Goal: Information Seeking & Learning: Learn about a topic

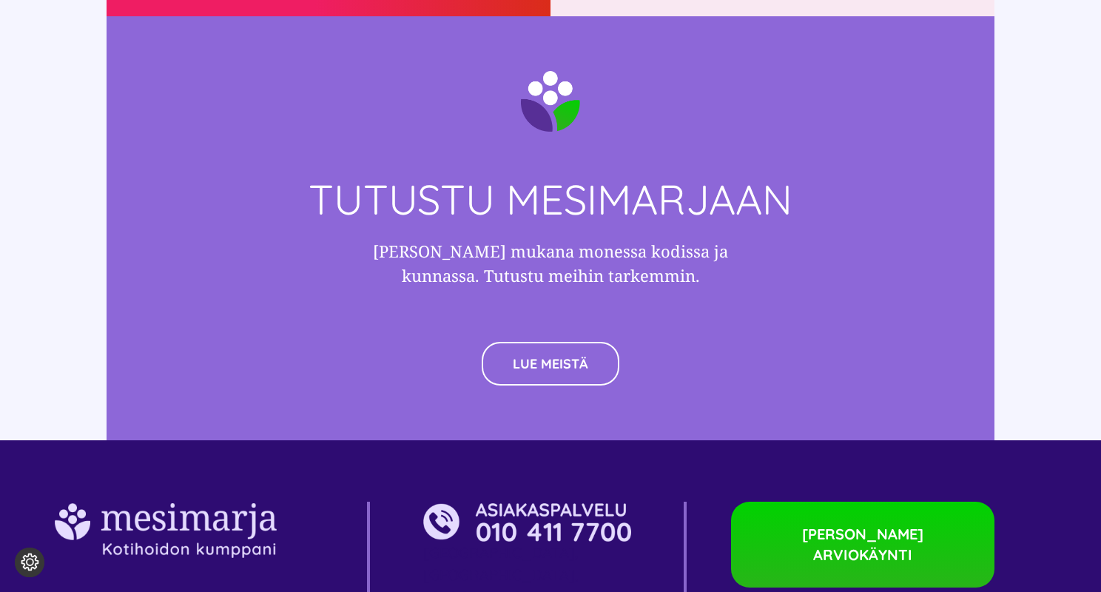
scroll to position [4069, 0]
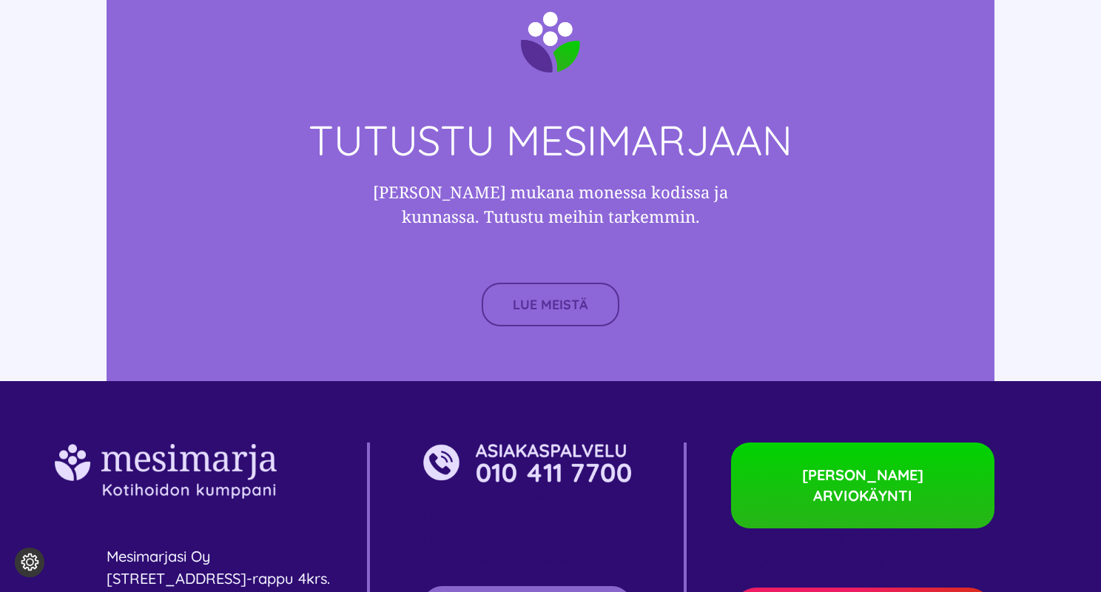
click at [566, 297] on span "LUE MEISTÄ" at bounding box center [550, 305] width 75 height 16
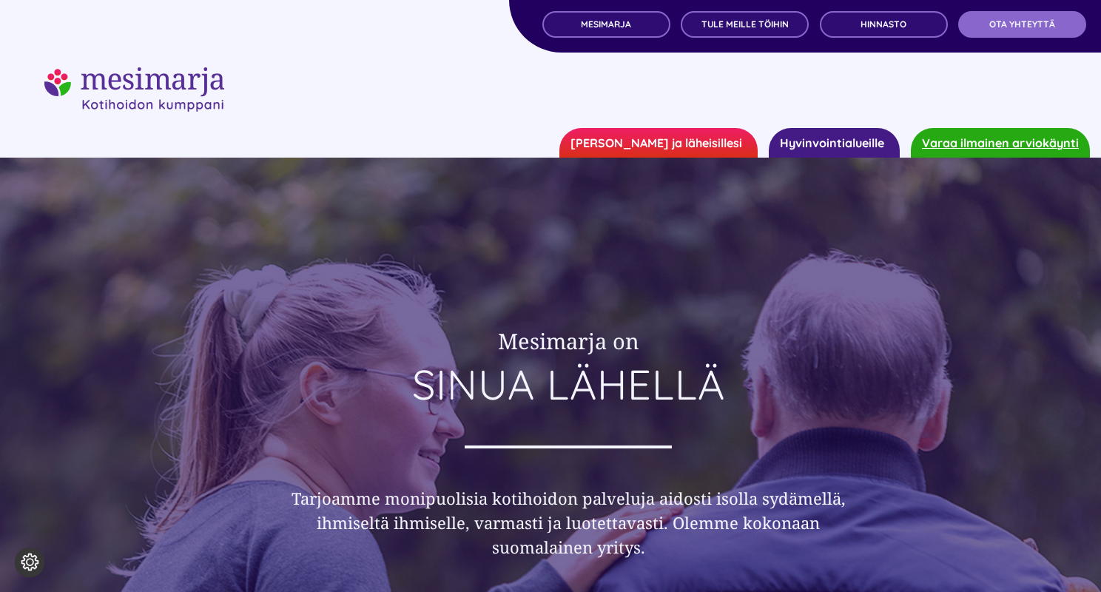
click at [829, 146] on link "Hyvinvointialueille" at bounding box center [834, 143] width 131 height 30
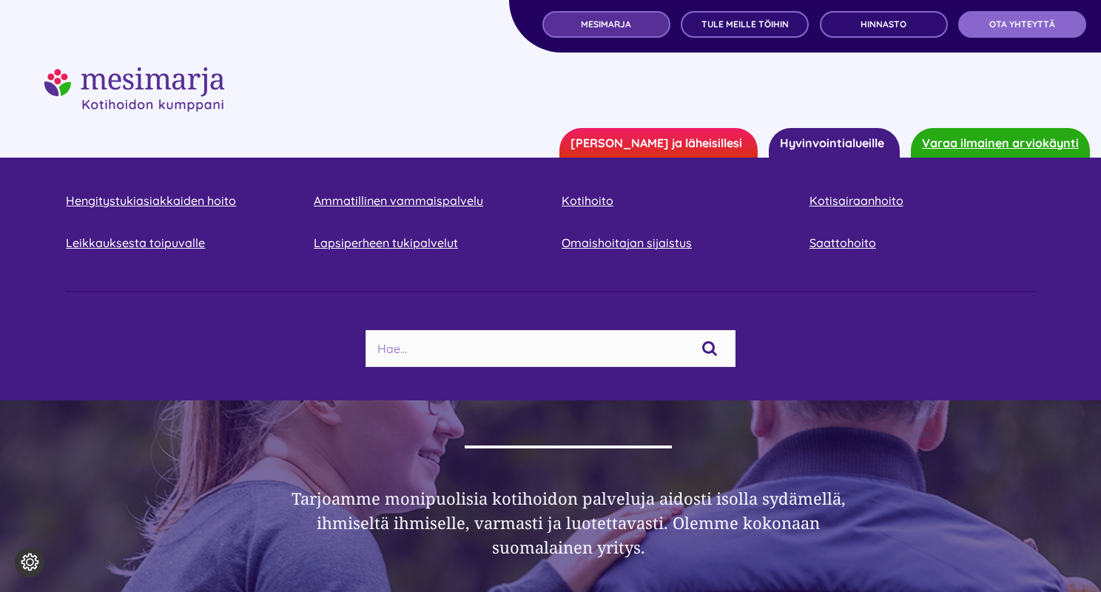
click at [628, 27] on span "MESIMARJA" at bounding box center [606, 24] width 50 height 10
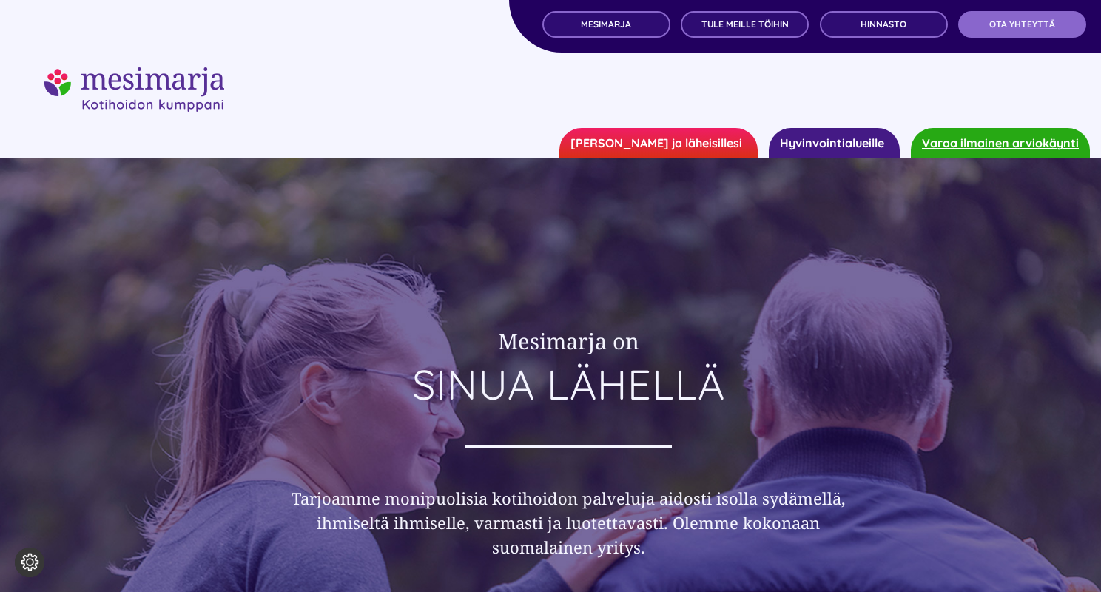
click at [816, 144] on link "Hyvinvointialueille" at bounding box center [834, 143] width 131 height 30
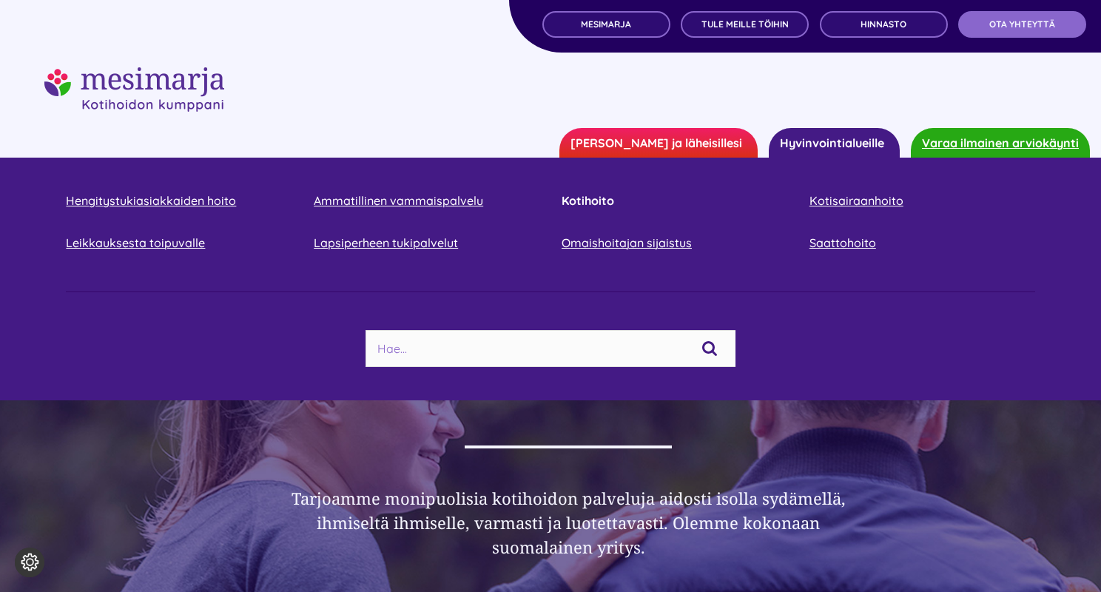
click at [576, 203] on link "Kotihoito" at bounding box center [674, 201] width 226 height 20
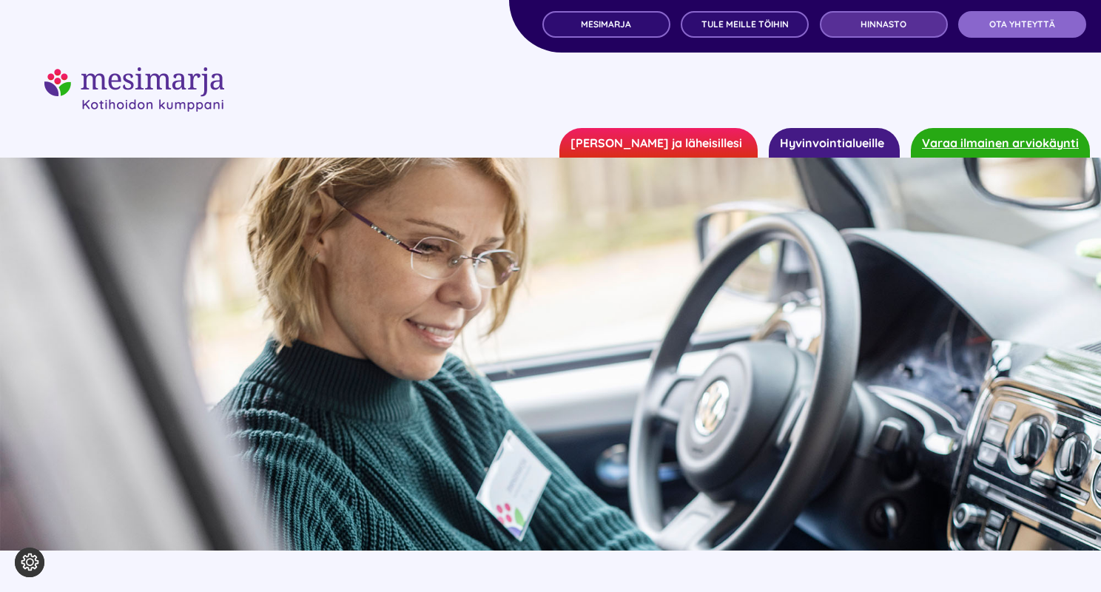
click at [876, 21] on span "Hinnasto" at bounding box center [883, 24] width 46 height 10
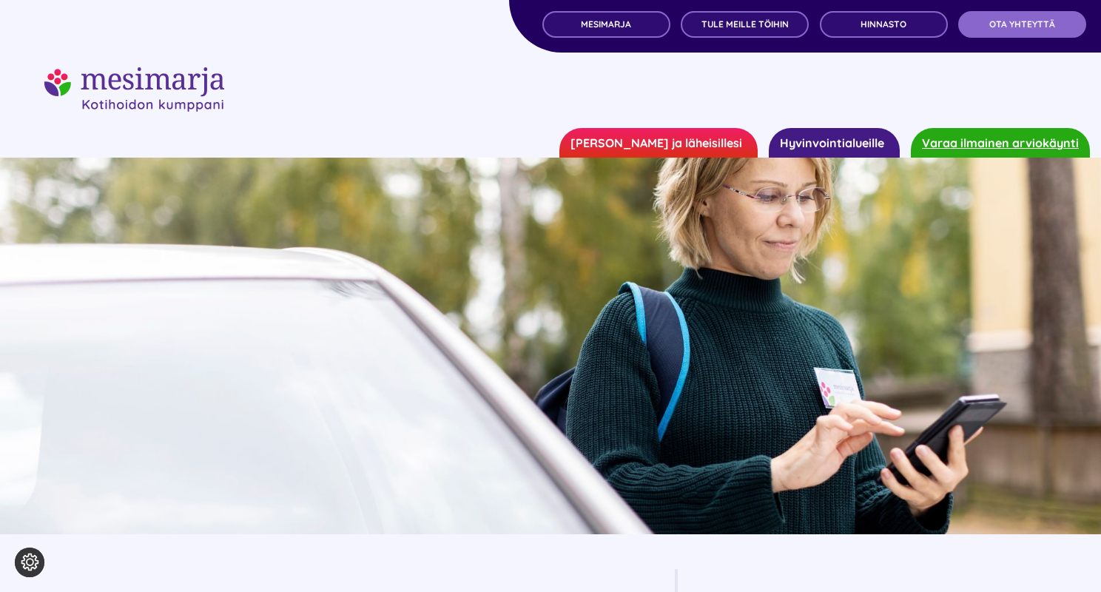
click at [848, 141] on link "Hyvinvointialueille" at bounding box center [834, 143] width 131 height 30
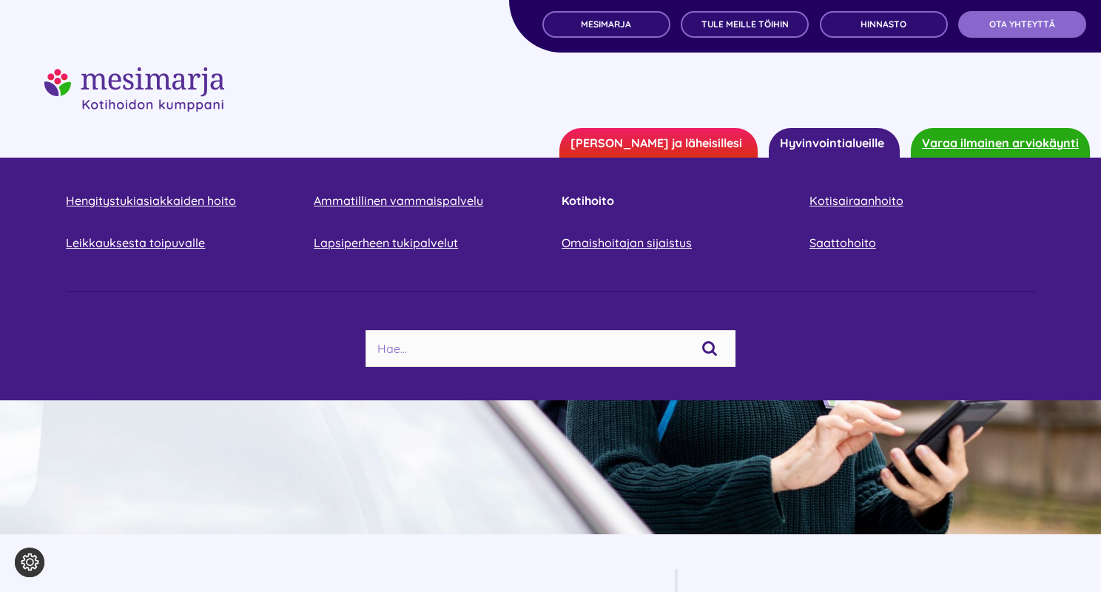
click at [597, 200] on link "Kotihoito" at bounding box center [674, 201] width 226 height 20
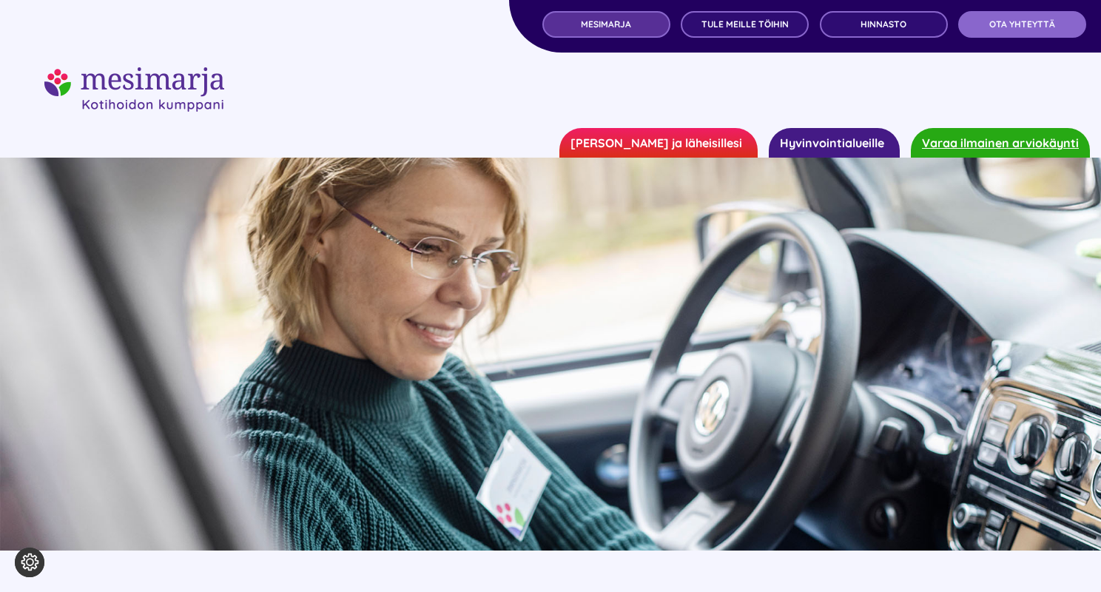
click at [616, 26] on span "MESIMARJA" at bounding box center [606, 24] width 50 height 10
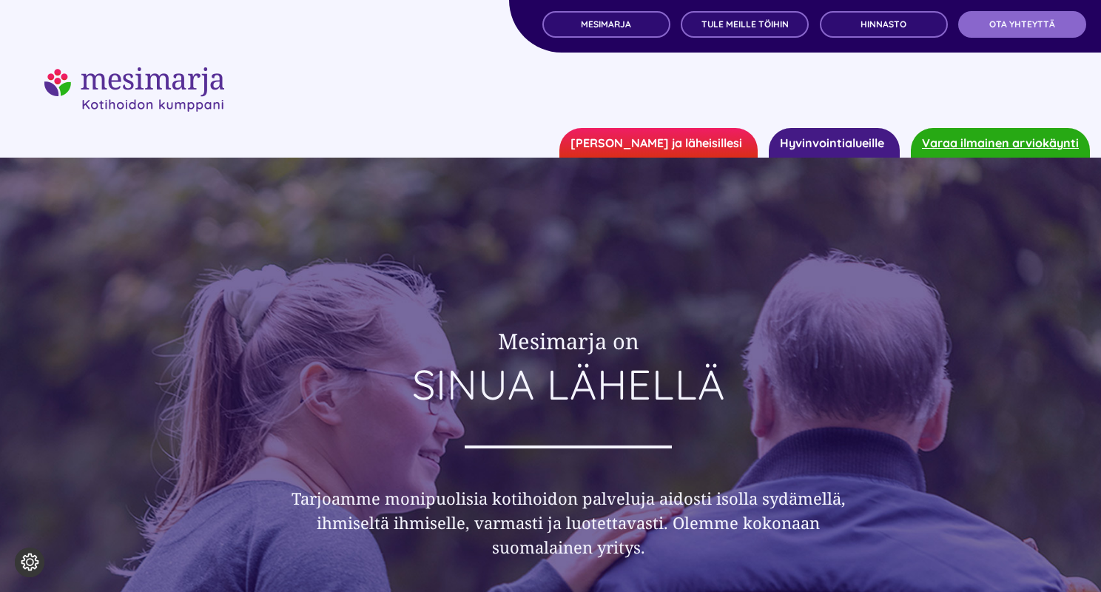
click at [191, 100] on img "mesimarjasi" at bounding box center [134, 89] width 180 height 44
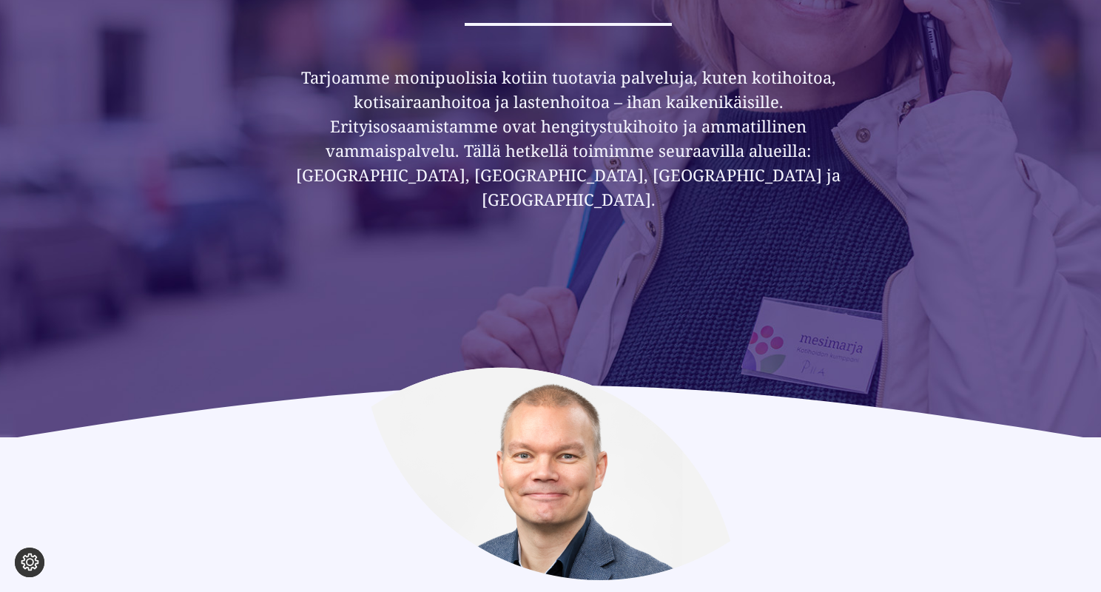
scroll to position [444, 0]
